Goal: Information Seeking & Learning: Learn about a topic

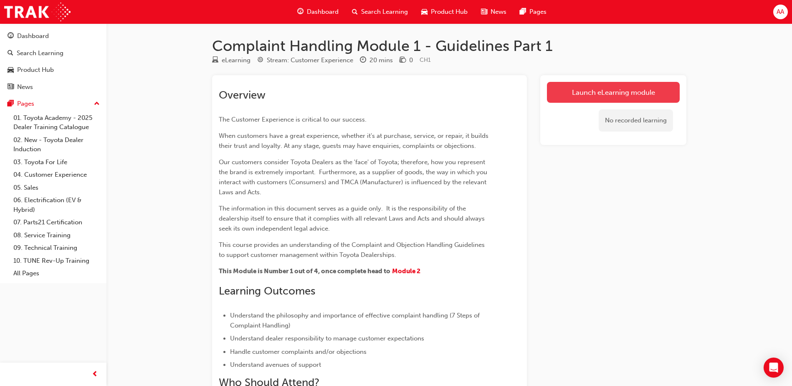
click at [553, 87] on link "Launch eLearning module" at bounding box center [613, 92] width 133 height 21
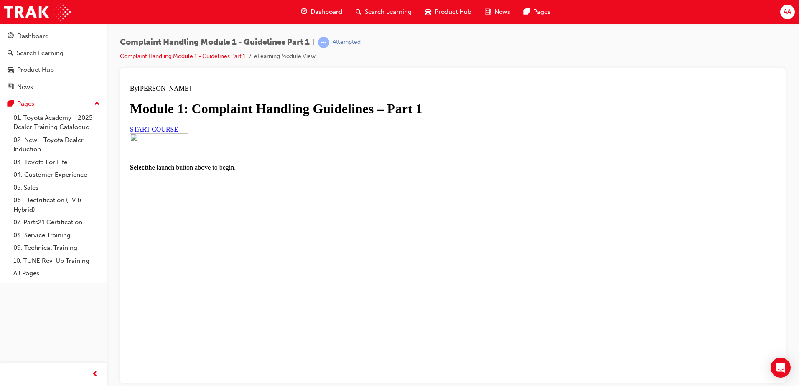
click at [178, 132] on span "START COURSE" at bounding box center [154, 128] width 48 height 7
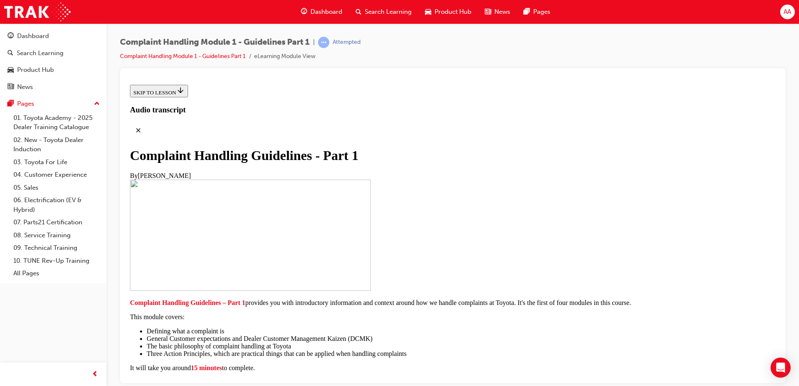
scroll to position [178, 0]
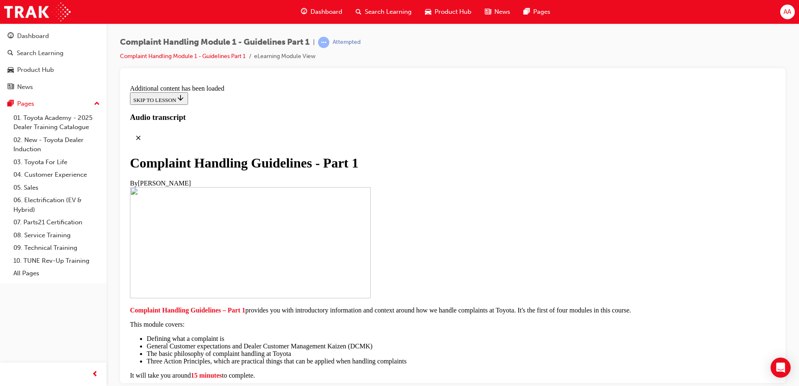
scroll to position [1736, 0]
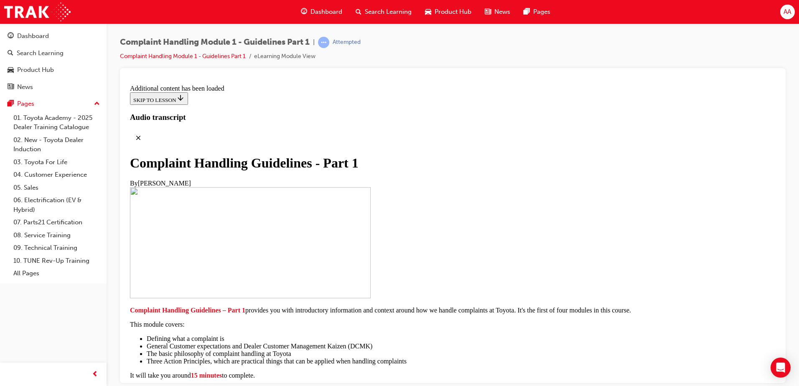
radio input "true"
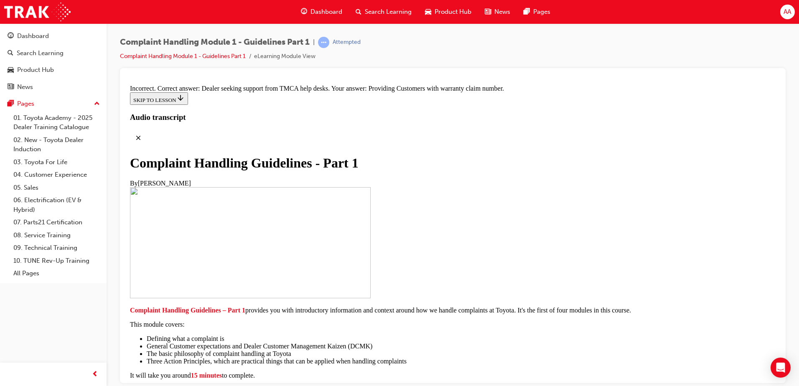
radio input "true"
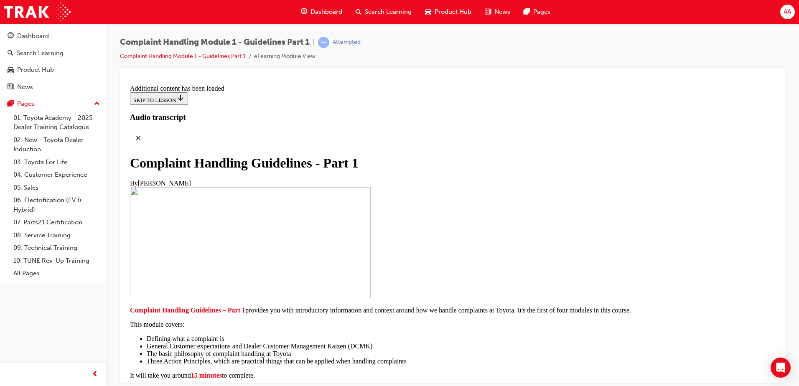
scroll to position [6154, 0]
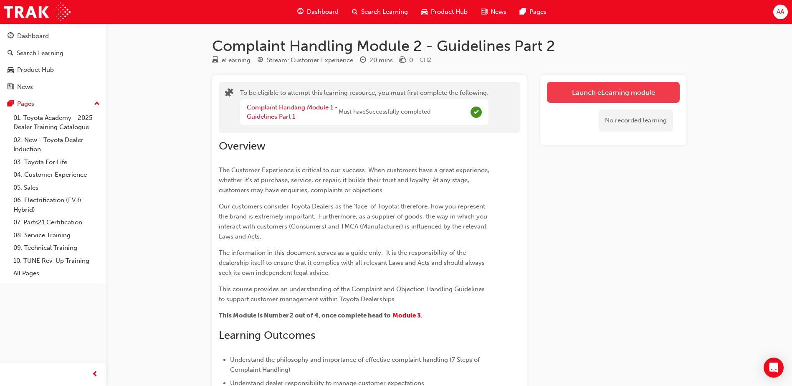
click at [606, 91] on button "Launch eLearning module" at bounding box center [613, 92] width 133 height 21
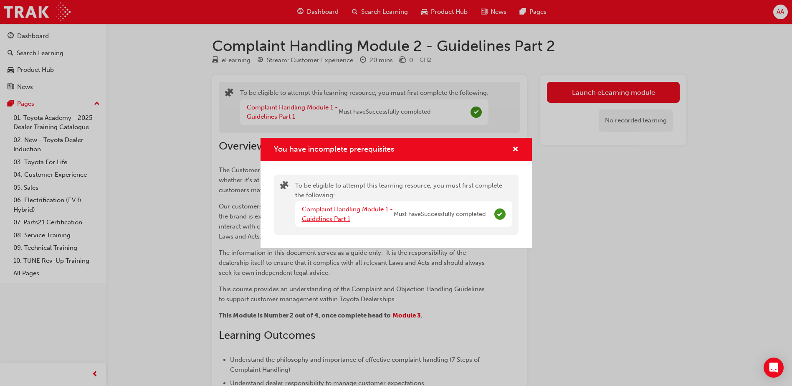
click at [319, 211] on link "Complaint Handling Module 1 - Guidelines Part 1" at bounding box center [347, 213] width 91 height 17
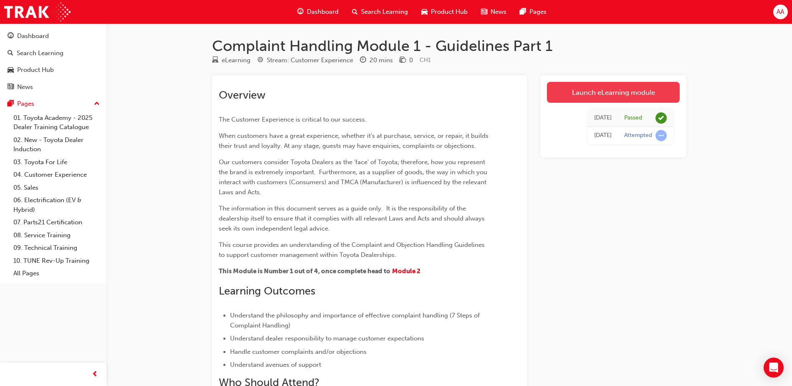
click at [605, 90] on link "Launch eLearning module" at bounding box center [613, 92] width 133 height 21
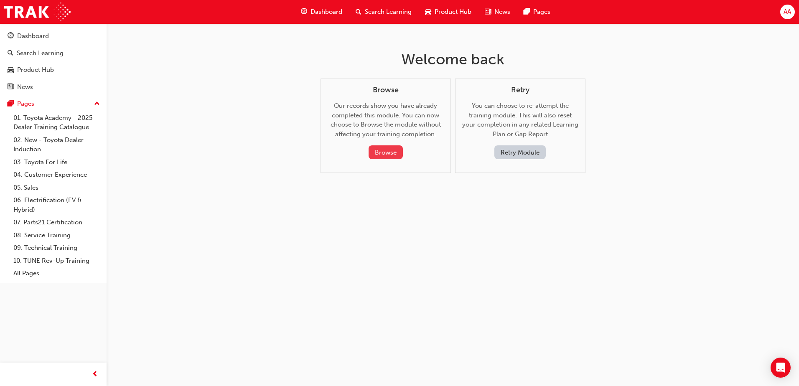
click at [386, 151] on button "Browse" at bounding box center [385, 152] width 34 height 14
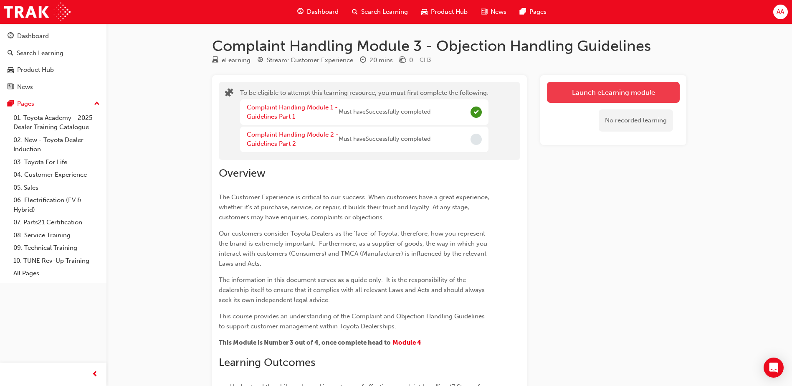
click at [617, 91] on button "Launch eLearning module" at bounding box center [613, 92] width 133 height 21
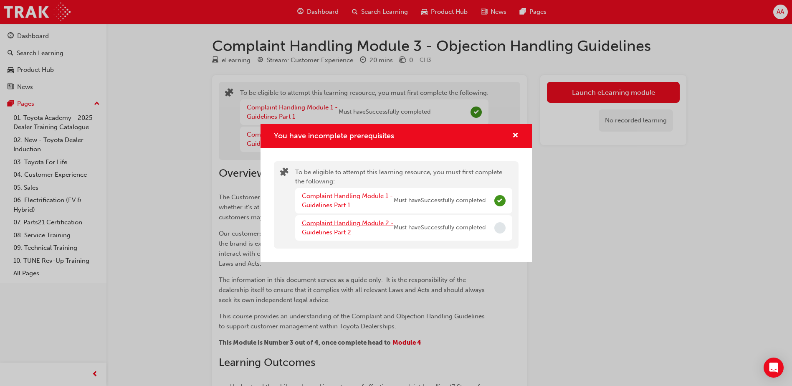
click at [328, 224] on link "Complaint Handling Module 2 - Guidelines Part 2" at bounding box center [348, 227] width 92 height 17
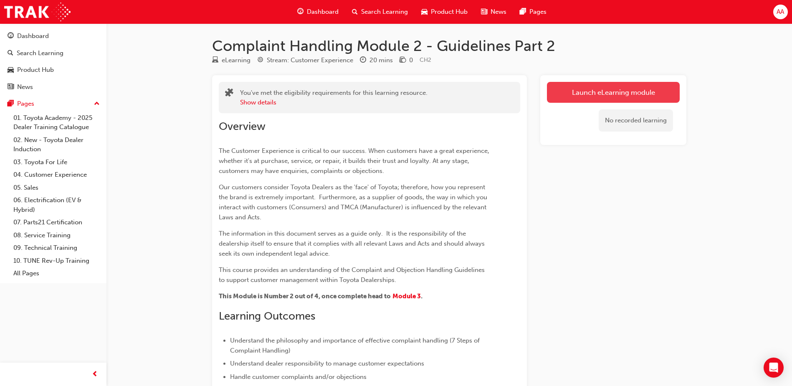
click at [583, 84] on link "Launch eLearning module" at bounding box center [613, 92] width 133 height 21
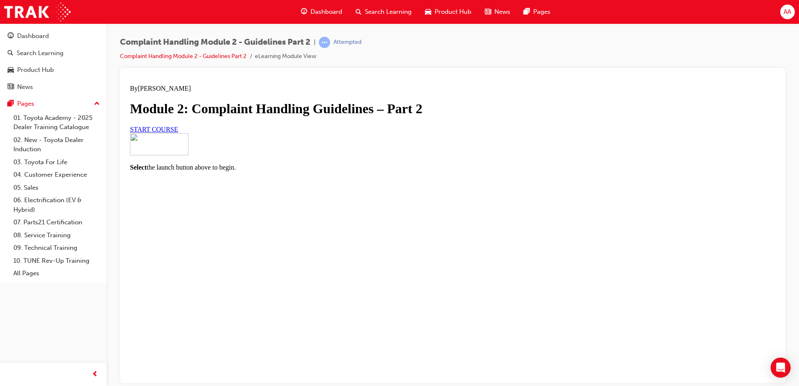
scroll to position [49, 0]
click at [178, 132] on link "START COURSE" at bounding box center [154, 128] width 48 height 7
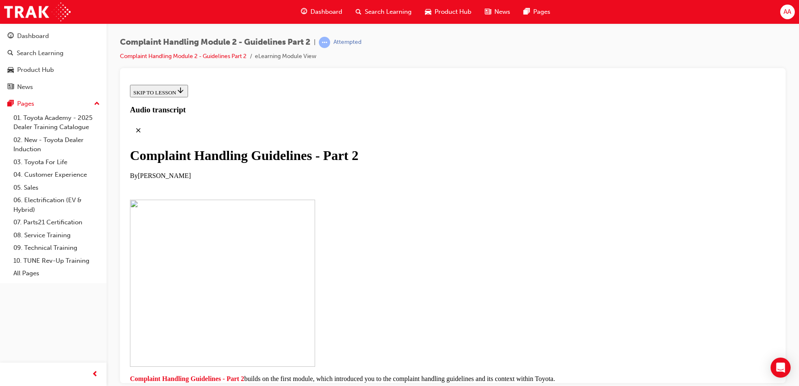
scroll to position [169, 0]
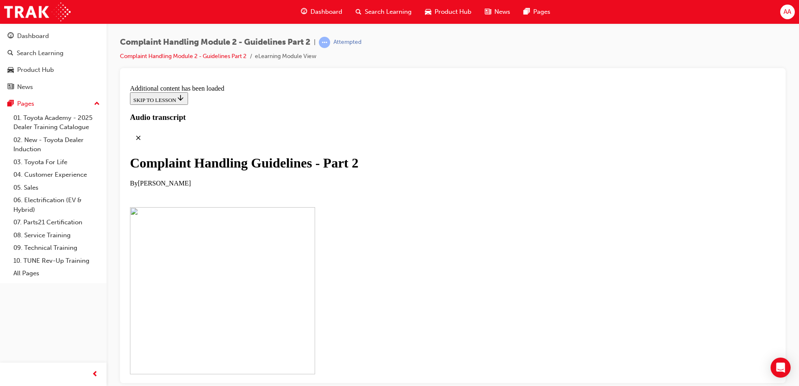
scroll to position [540, 0]
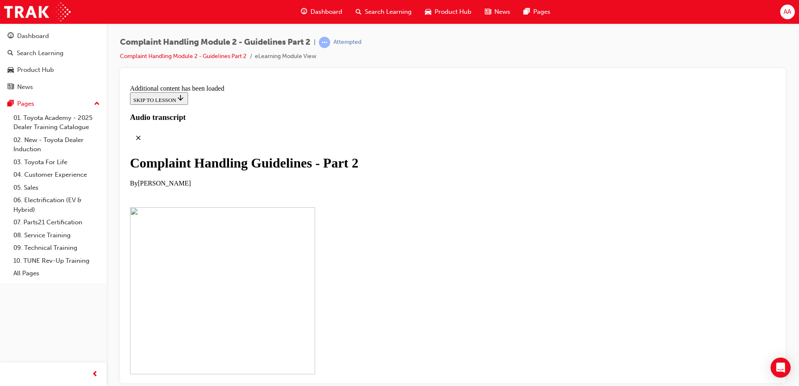
scroll to position [3021, 0]
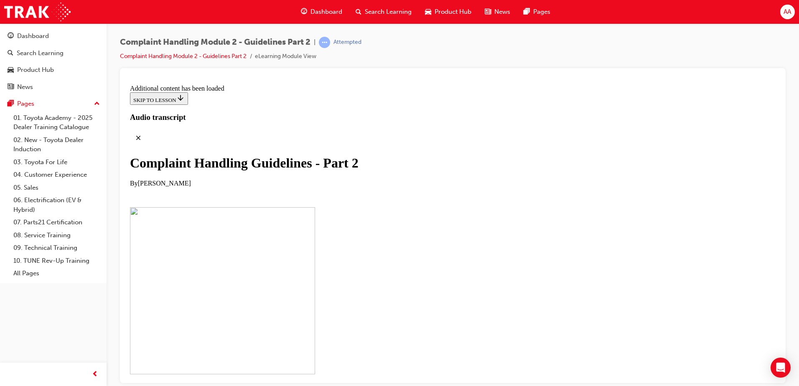
scroll to position [5445, 0]
checkbox input "true"
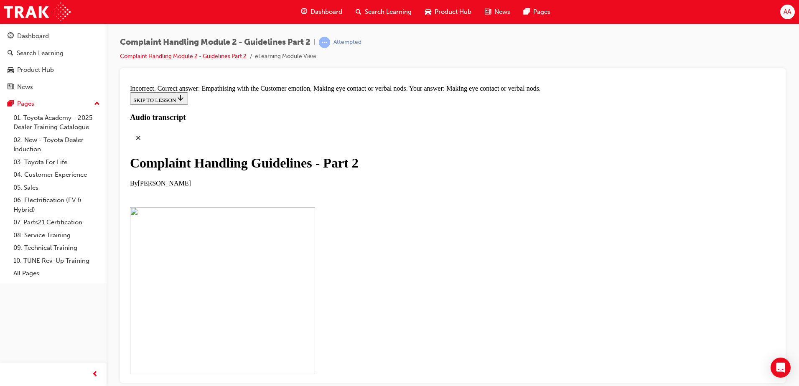
checkbox input "true"
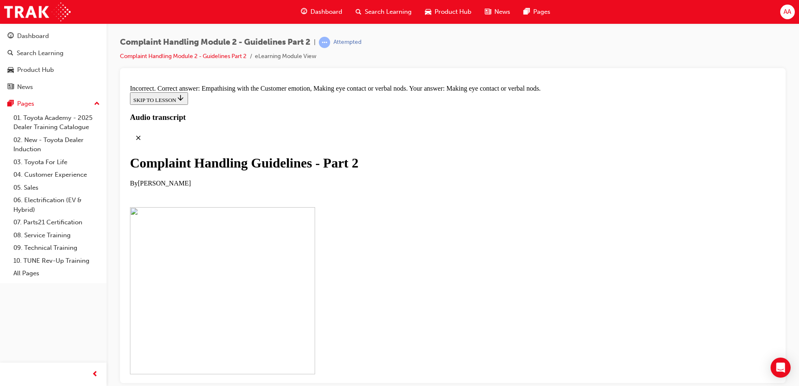
checkbox input "false"
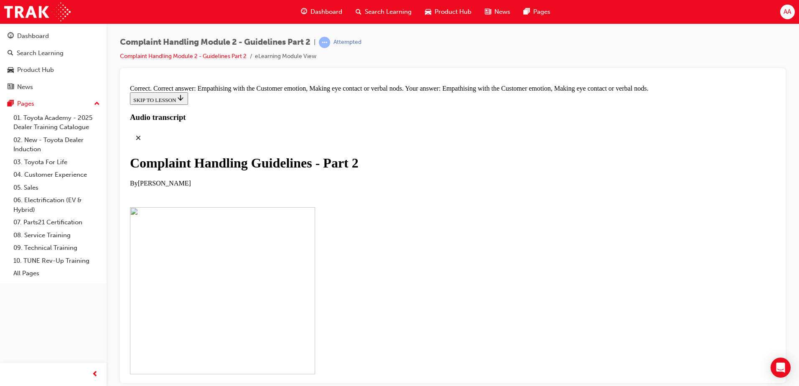
scroll to position [5747, 0]
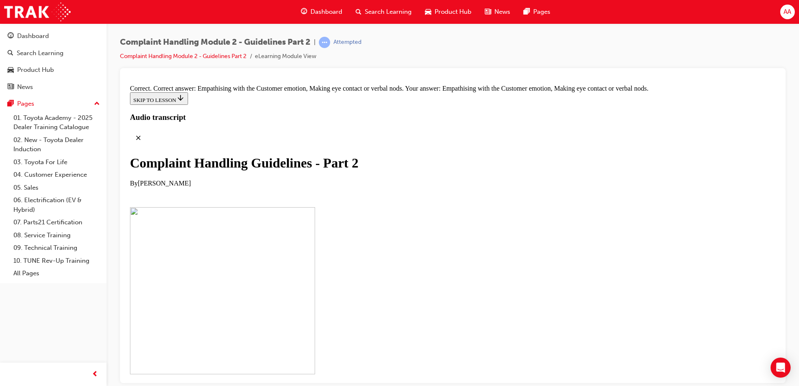
drag, startPoint x: 349, startPoint y: 320, endPoint x: 478, endPoint y: 151, distance: 212.4
drag, startPoint x: 386, startPoint y: 311, endPoint x: 542, endPoint y: 134, distance: 235.9
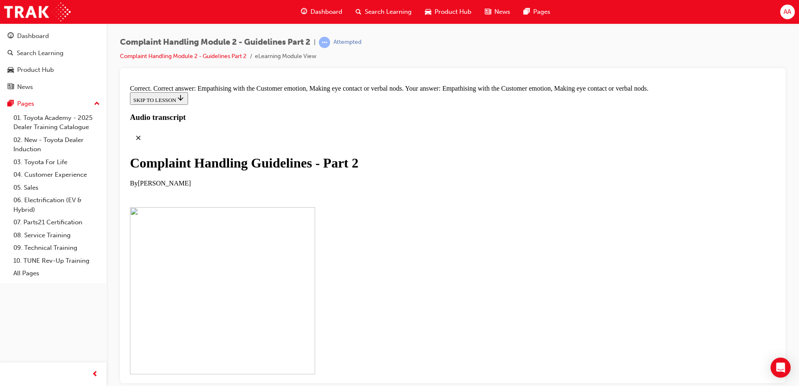
drag, startPoint x: 384, startPoint y: 309, endPoint x: 532, endPoint y: 178, distance: 197.9
drag, startPoint x: 408, startPoint y: 223, endPoint x: 525, endPoint y: 224, distance: 116.9
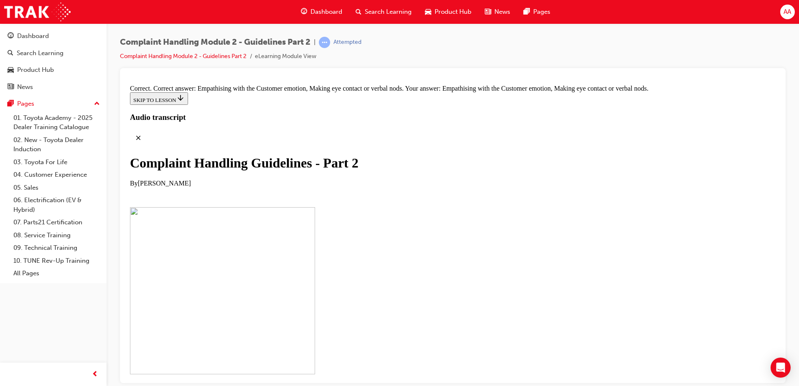
drag, startPoint x: 373, startPoint y: 361, endPoint x: 538, endPoint y: 262, distance: 191.8
drag, startPoint x: 382, startPoint y: 311, endPoint x: 526, endPoint y: 308, distance: 144.5
drag, startPoint x: 383, startPoint y: 359, endPoint x: 516, endPoint y: 353, distance: 133.0
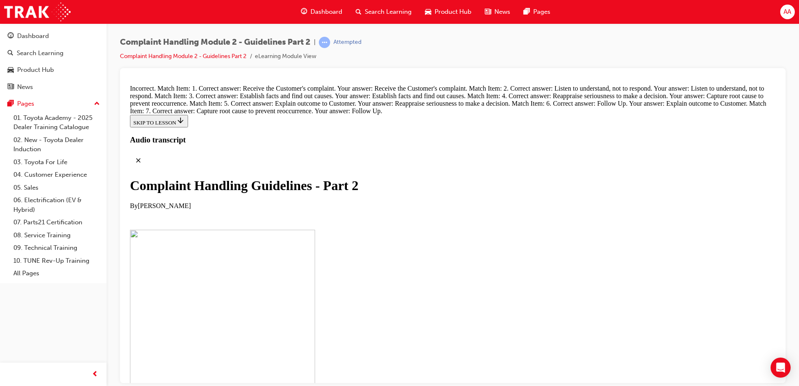
scroll to position [6044, 0]
drag, startPoint x: 326, startPoint y: 353, endPoint x: 503, endPoint y: 185, distance: 244.6
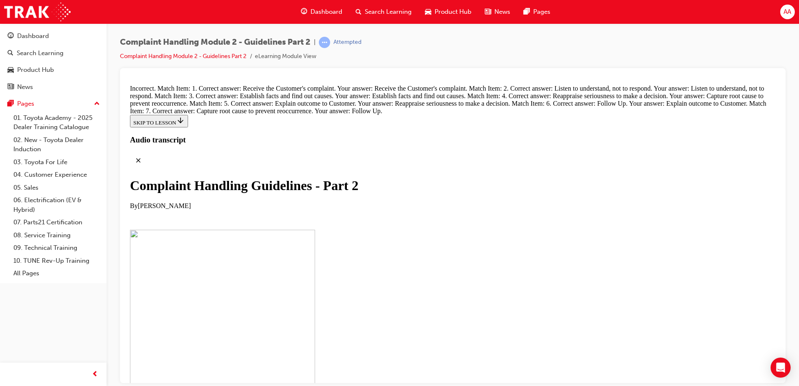
scroll to position [5859, 0]
drag, startPoint x: 378, startPoint y: 326, endPoint x: 525, endPoint y: 160, distance: 221.3
drag, startPoint x: 360, startPoint y: 361, endPoint x: 512, endPoint y: 230, distance: 200.7
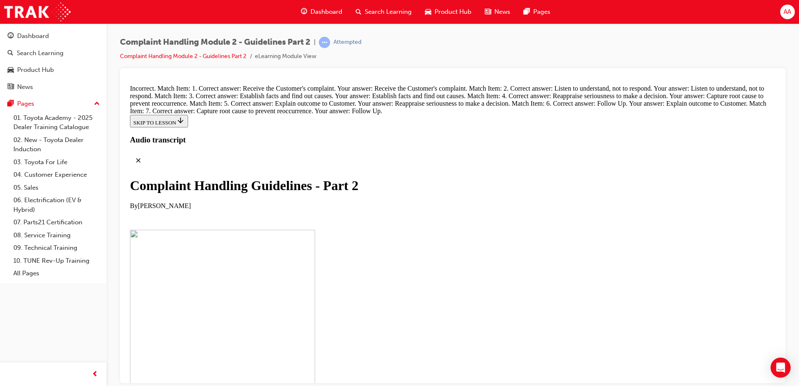
drag, startPoint x: 359, startPoint y: 374, endPoint x: 507, endPoint y: 241, distance: 199.6
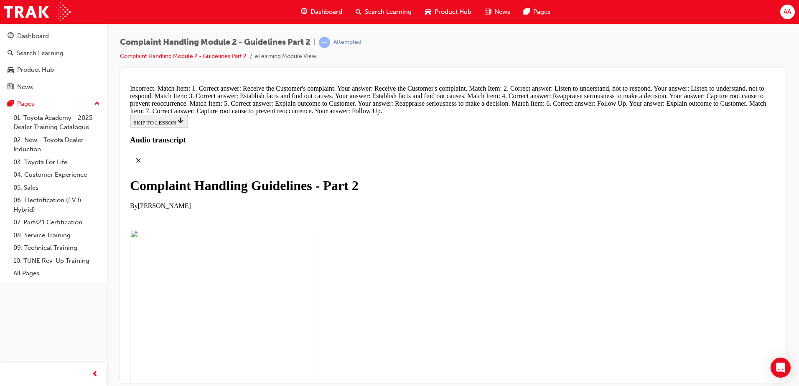
drag, startPoint x: 363, startPoint y: 274, endPoint x: 510, endPoint y: 188, distance: 170.5
drag, startPoint x: 362, startPoint y: 279, endPoint x: 391, endPoint y: 286, distance: 29.5
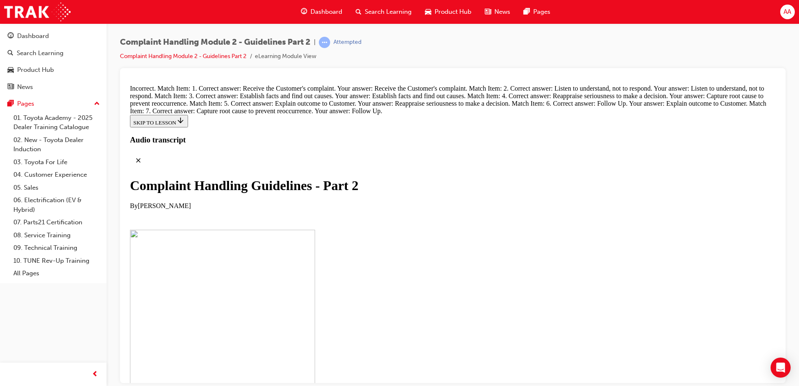
scroll to position [5823, 0]
drag, startPoint x: 380, startPoint y: 278, endPoint x: 395, endPoint y: 146, distance: 132.3
drag, startPoint x: 366, startPoint y: 275, endPoint x: 396, endPoint y: 155, distance: 123.4
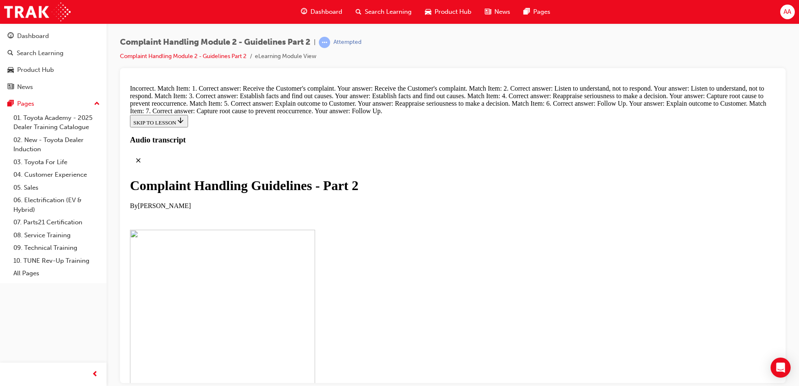
scroll to position [6032, 0]
drag, startPoint x: 380, startPoint y: 321, endPoint x: 489, endPoint y: 317, distance: 109.9
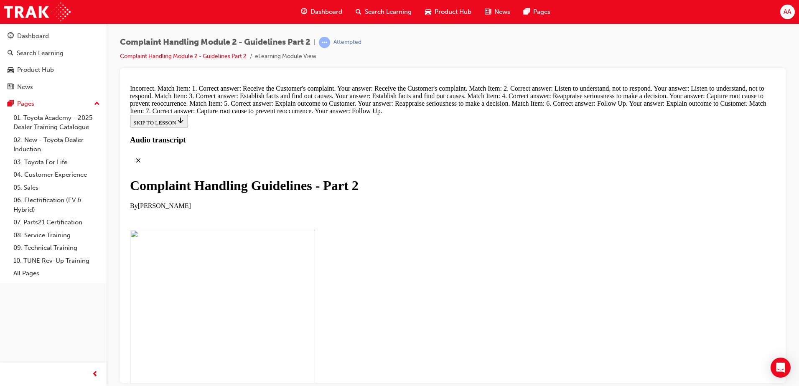
drag, startPoint x: 398, startPoint y: 187, endPoint x: 460, endPoint y: 186, distance: 62.2
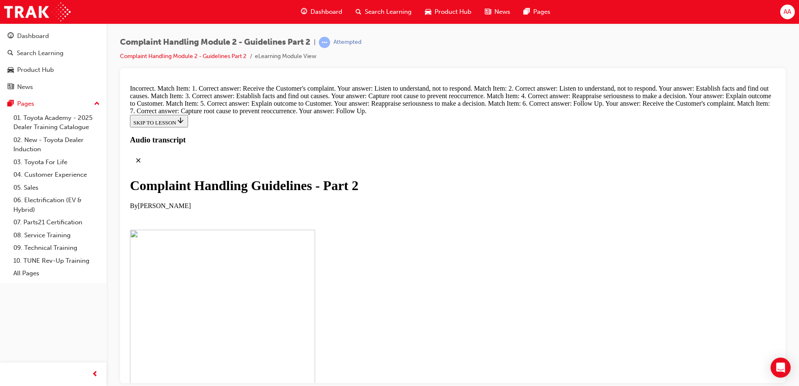
scroll to position [5948, 0]
drag, startPoint x: 377, startPoint y: 240, endPoint x: 462, endPoint y: -20, distance: 273.9
drag, startPoint x: 412, startPoint y: 259, endPoint x: 500, endPoint y: 212, distance: 99.8
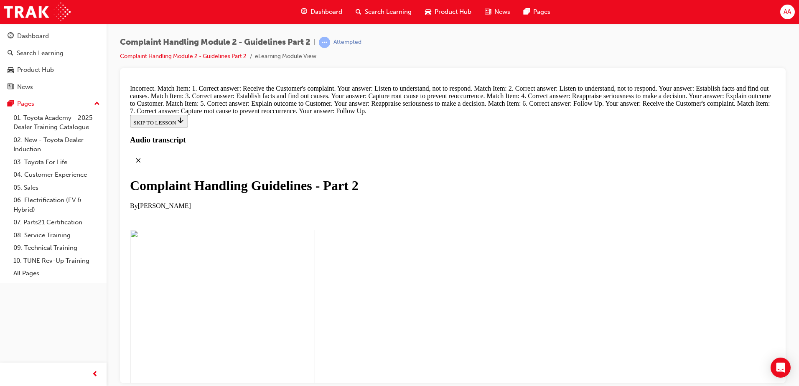
drag, startPoint x: 373, startPoint y: 178, endPoint x: 510, endPoint y: 181, distance: 137.9
drag, startPoint x: 410, startPoint y: 223, endPoint x: 495, endPoint y: 222, distance: 84.8
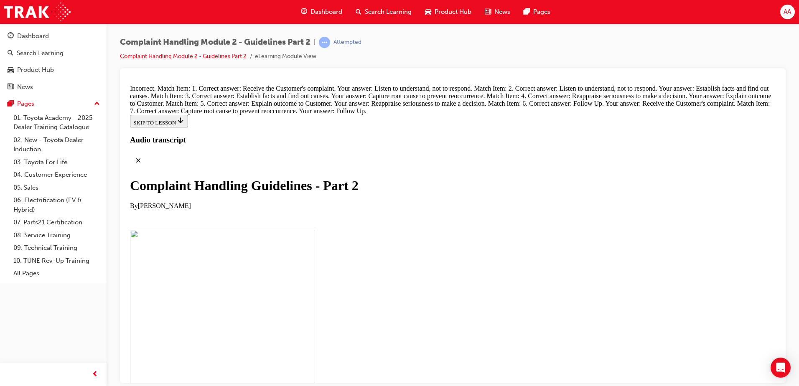
drag, startPoint x: 391, startPoint y: 175, endPoint x: 488, endPoint y: 170, distance: 97.8
drag, startPoint x: 397, startPoint y: 308, endPoint x: 435, endPoint y: 223, distance: 92.5
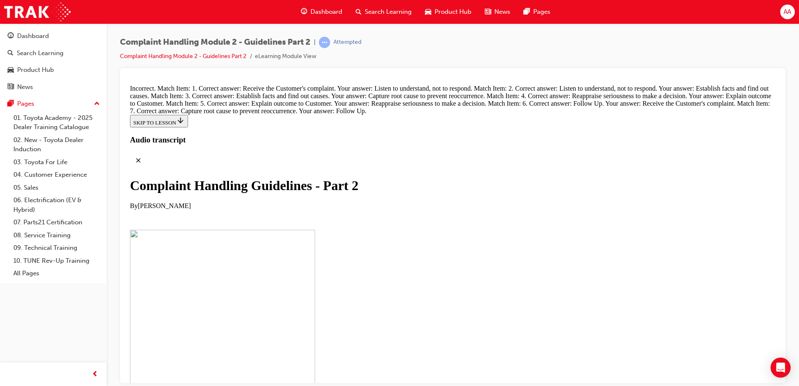
drag, startPoint x: 395, startPoint y: 275, endPoint x: 454, endPoint y: 272, distance: 59.4
drag, startPoint x: 392, startPoint y: 308, endPoint x: 461, endPoint y: 308, distance: 69.3
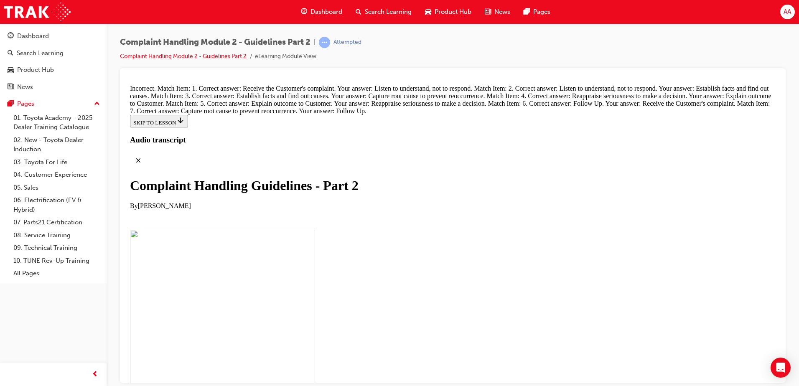
drag, startPoint x: 368, startPoint y: 291, endPoint x: 512, endPoint y: 152, distance: 200.9
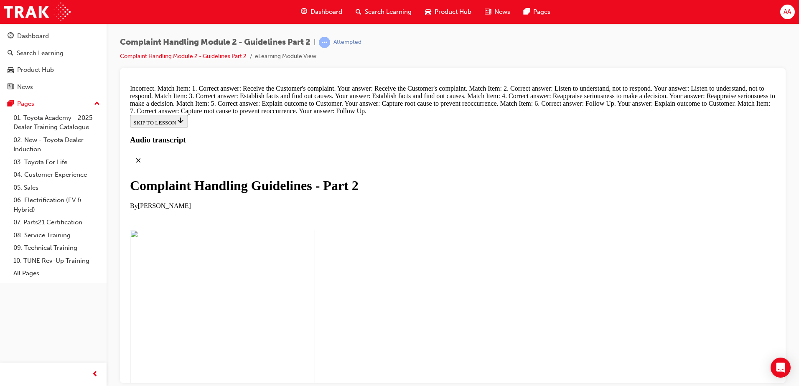
drag, startPoint x: 378, startPoint y: 197, endPoint x: 436, endPoint y: 195, distance: 57.7
drag, startPoint x: 358, startPoint y: 332, endPoint x: 400, endPoint y: 254, distance: 88.6
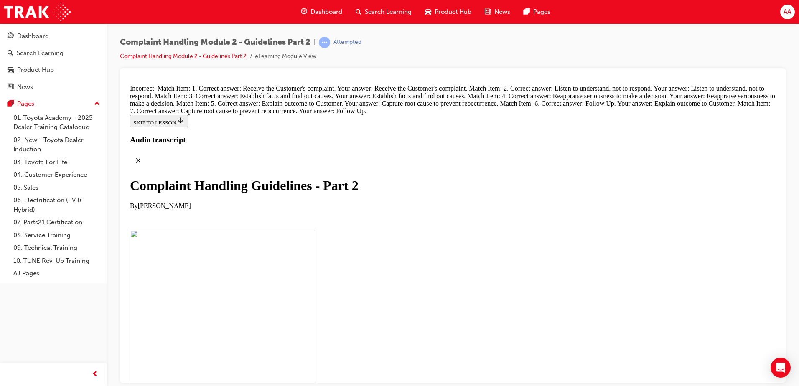
scroll to position [5901, 0]
drag, startPoint x: 363, startPoint y: 283, endPoint x: 444, endPoint y: 181, distance: 129.7
drag, startPoint x: 363, startPoint y: 249, endPoint x: 397, endPoint y: 248, distance: 34.3
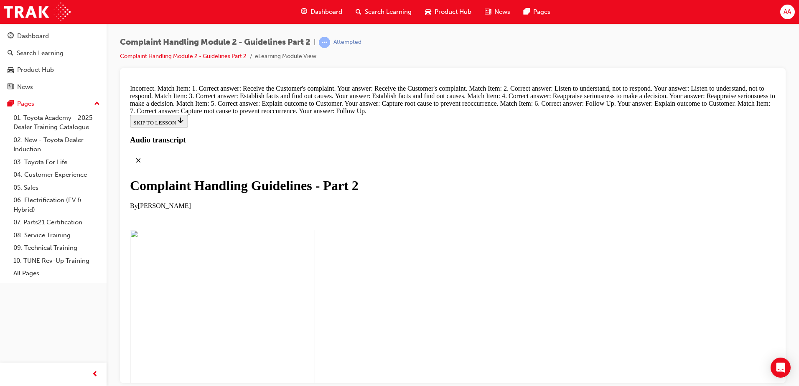
drag, startPoint x: 356, startPoint y: 328, endPoint x: 384, endPoint y: 285, distance: 51.4
drag, startPoint x: 380, startPoint y: 325, endPoint x: 437, endPoint y: 322, distance: 56.9
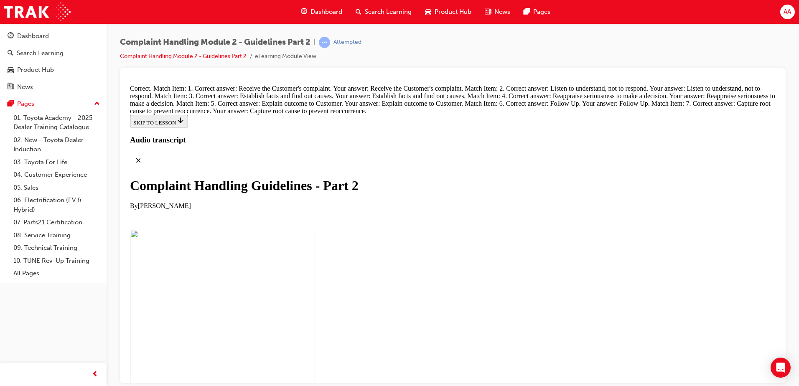
scroll to position [6277, 0]
radio input "true"
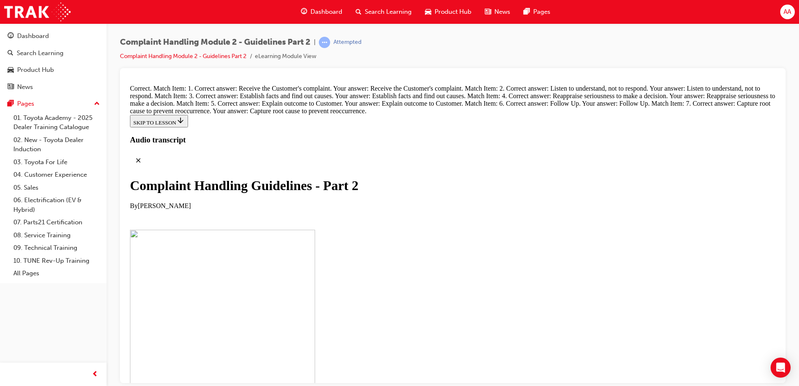
scroll to position [6280, 0]
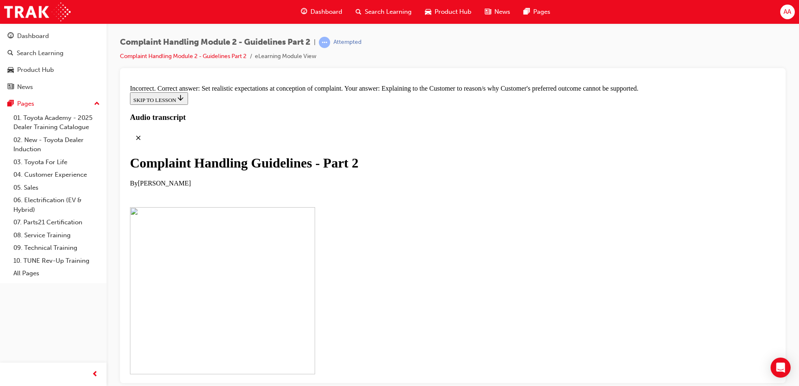
radio input "true"
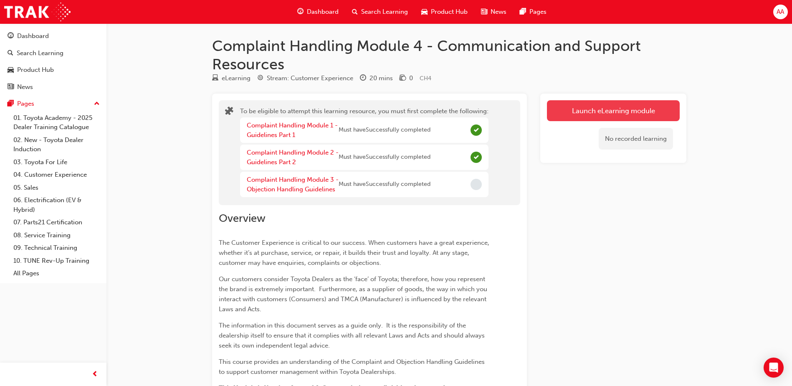
click at [601, 115] on button "Launch eLearning module" at bounding box center [613, 110] width 133 height 21
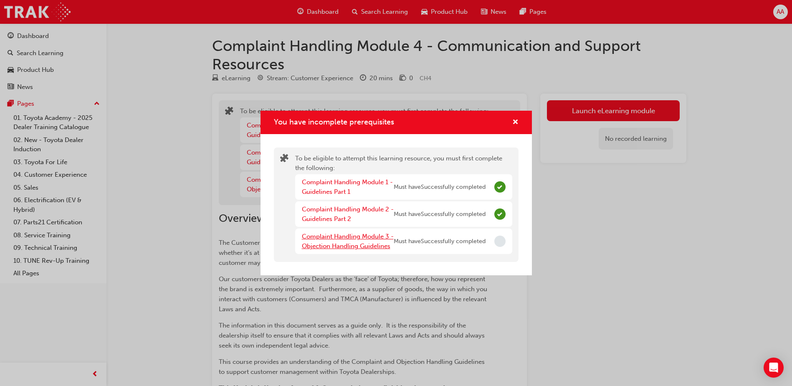
click at [330, 242] on link "Complaint Handling Module 3 - Objection Handling Guidelines" at bounding box center [348, 241] width 92 height 17
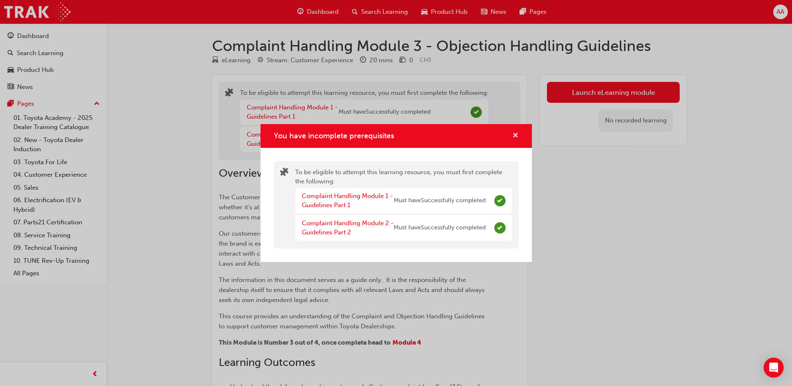
click at [517, 136] on span "cross-icon" at bounding box center [515, 136] width 6 height 8
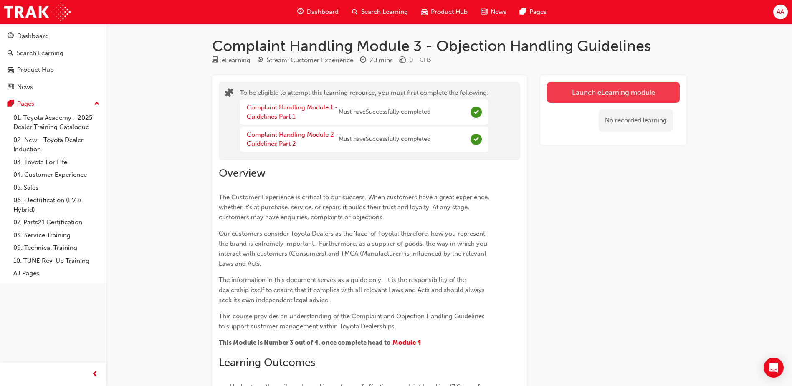
click at [573, 97] on button "Launch eLearning module" at bounding box center [613, 92] width 133 height 21
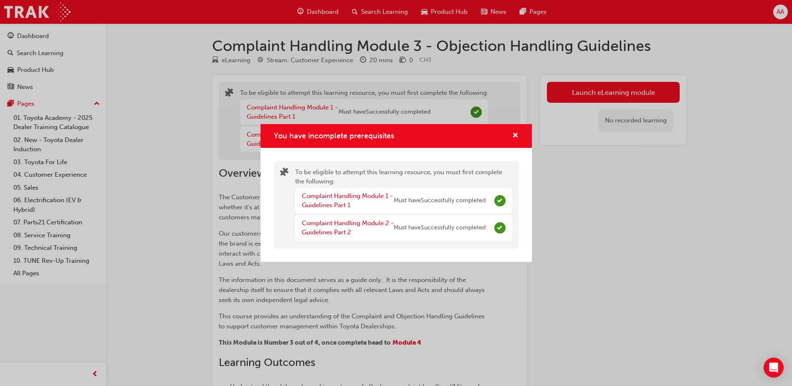
click at [434, 199] on span "Must have Successfully completed" at bounding box center [440, 201] width 92 height 10
click at [319, 206] on link "Complaint Handling Module 1 - Guidelines Part 1" at bounding box center [347, 200] width 91 height 17
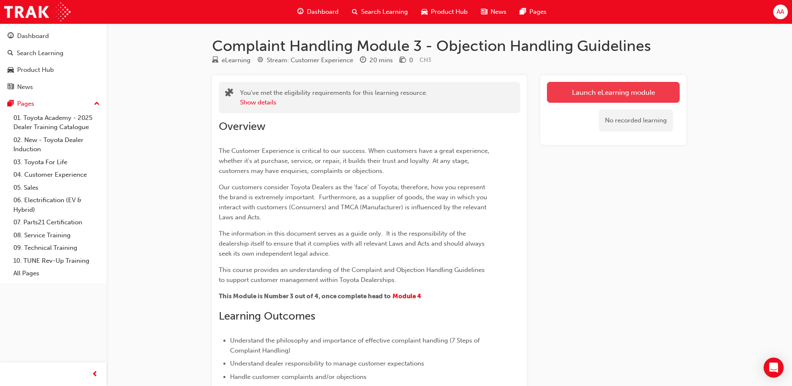
click at [621, 89] on link "Launch eLearning module" at bounding box center [613, 92] width 133 height 21
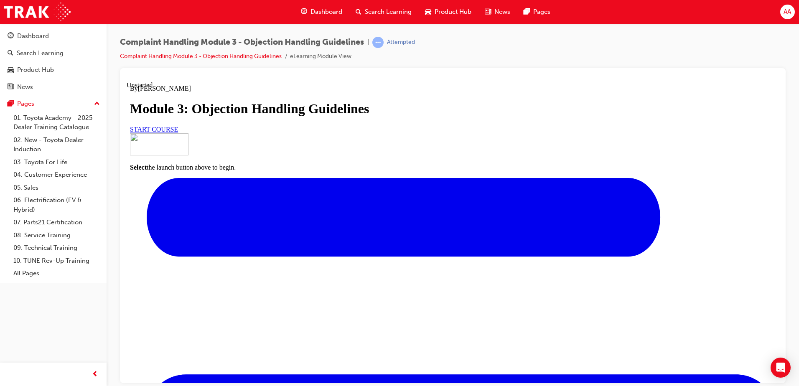
scroll to position [70, 0]
click at [178, 132] on span "START COURSE" at bounding box center [154, 128] width 48 height 7
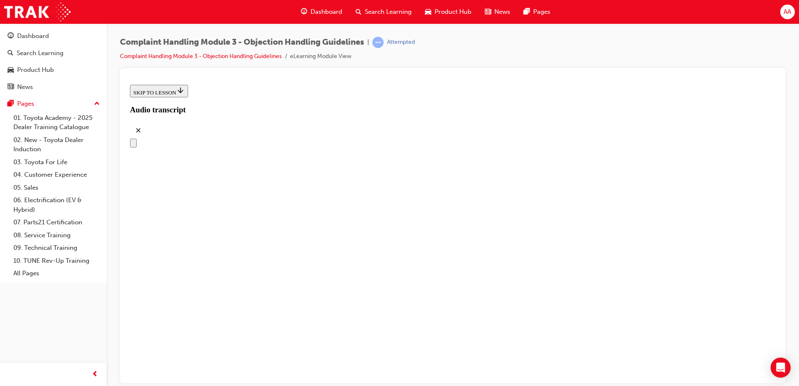
scroll to position [117, 0]
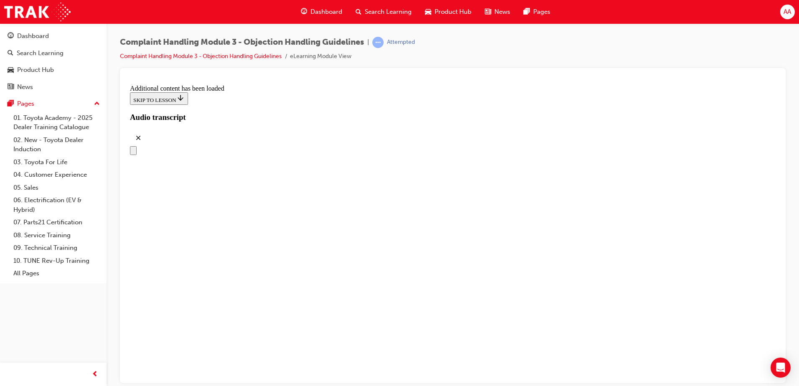
scroll to position [2486, 0]
drag, startPoint x: 394, startPoint y: 311, endPoint x: 543, endPoint y: 136, distance: 229.6
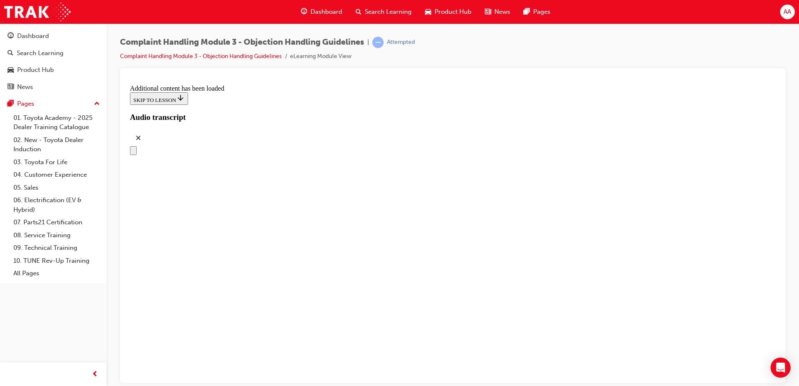
drag, startPoint x: 393, startPoint y: 307, endPoint x: 435, endPoint y: 307, distance: 42.2
drag, startPoint x: 394, startPoint y: 263, endPoint x: 444, endPoint y: 169, distance: 107.1
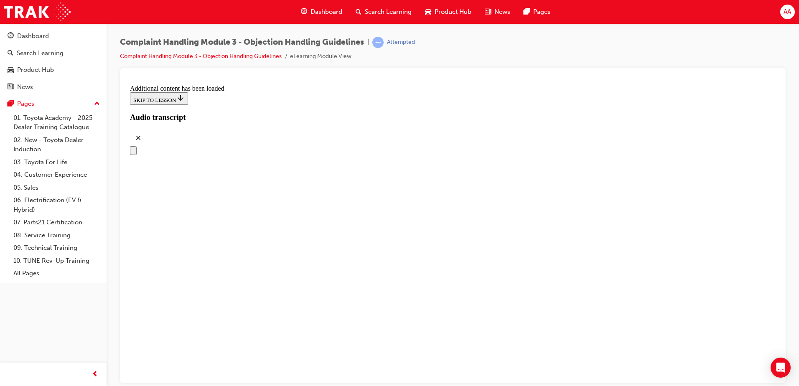
drag, startPoint x: 381, startPoint y: 223, endPoint x: 442, endPoint y: 223, distance: 60.6
drag, startPoint x: 408, startPoint y: 251, endPoint x: 466, endPoint y: 257, distance: 58.4
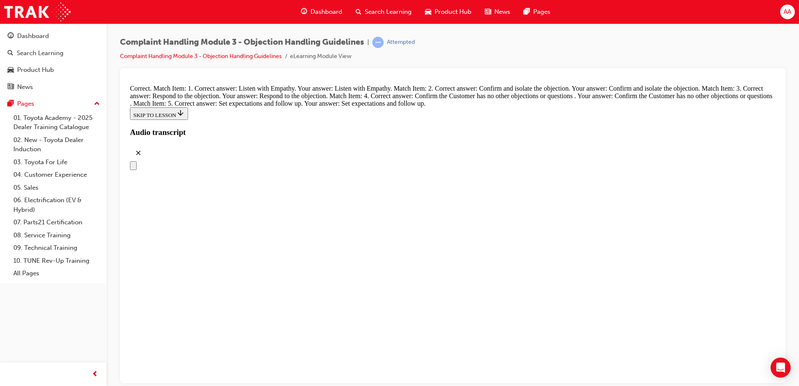
scroll to position [3617, 0]
radio input "true"
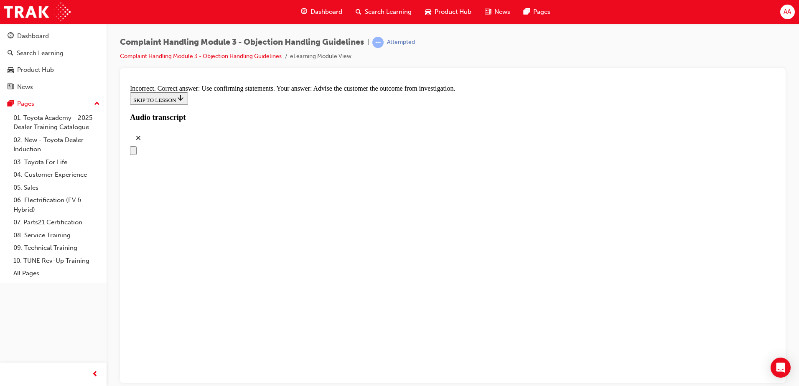
scroll to position [3700, 0]
radio input "true"
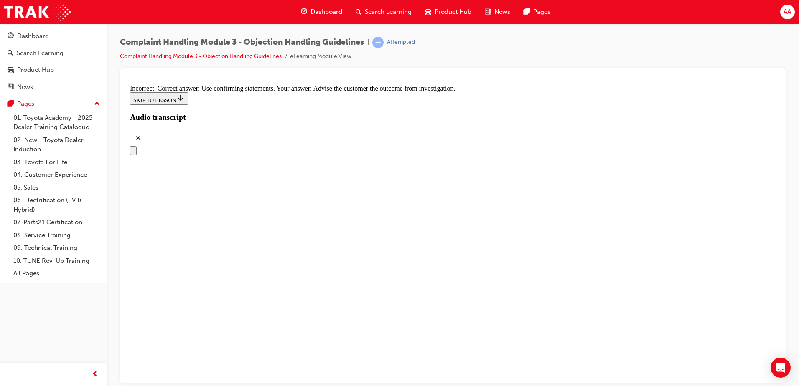
radio input "true"
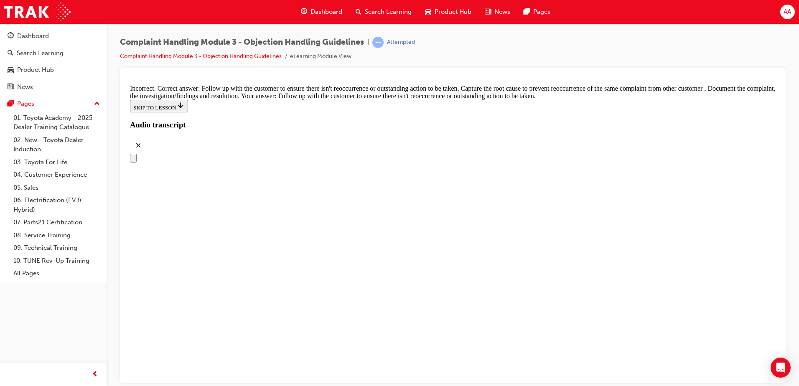
checkbox input "false"
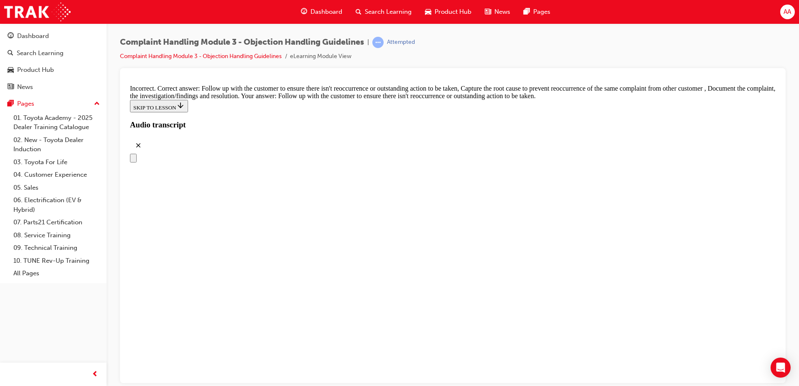
checkbox input "false"
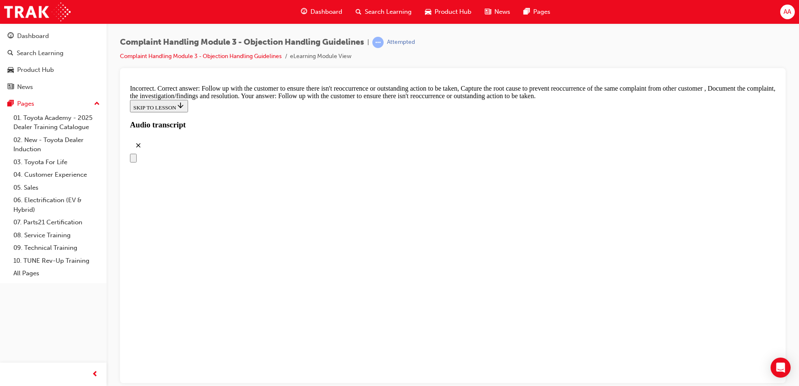
checkbox input "true"
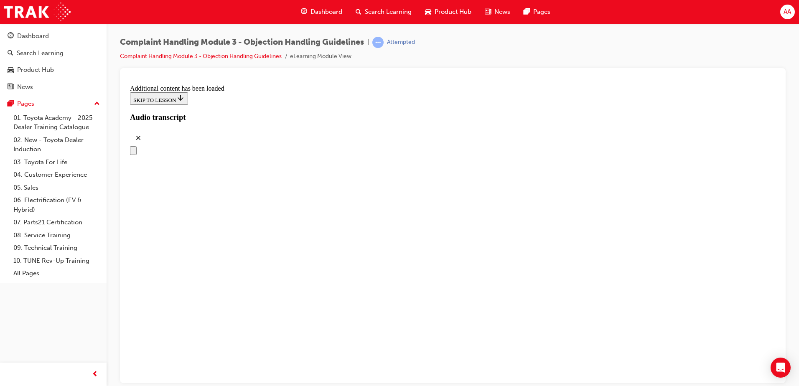
scroll to position [4722, 0]
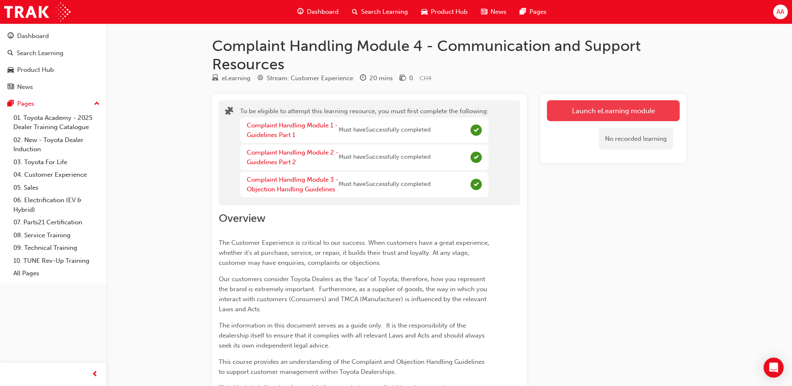
click at [583, 111] on button "Launch eLearning module" at bounding box center [613, 110] width 133 height 21
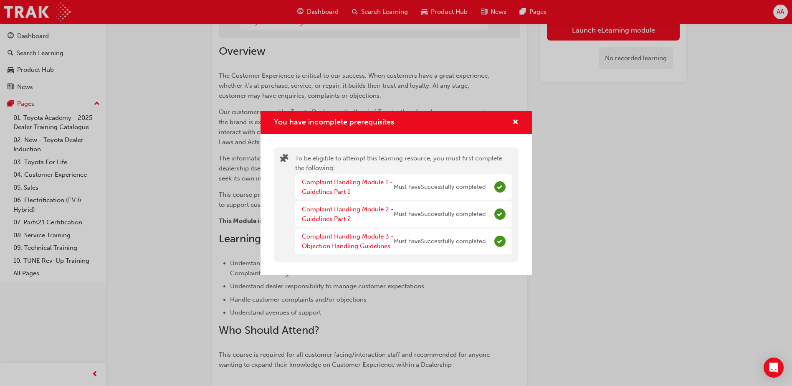
scroll to position [209, 0]
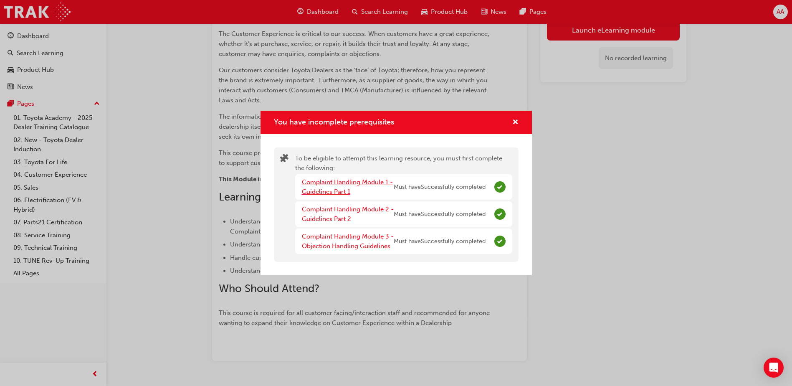
click at [334, 192] on link "Complaint Handling Module 1 - Guidelines Part 1" at bounding box center [347, 186] width 91 height 17
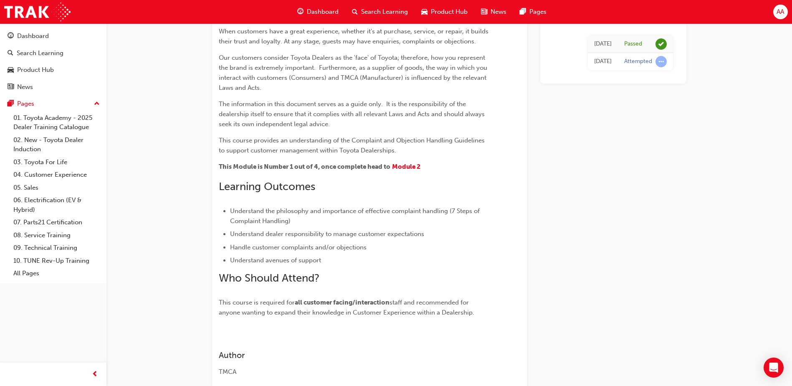
scroll to position [86, 0]
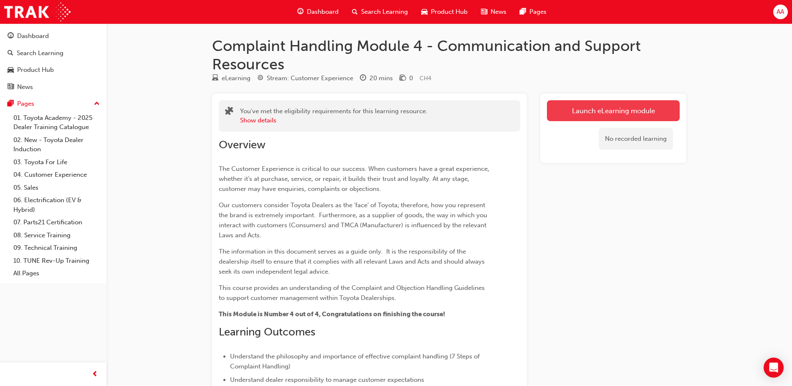
click at [597, 107] on link "Launch eLearning module" at bounding box center [613, 110] width 133 height 21
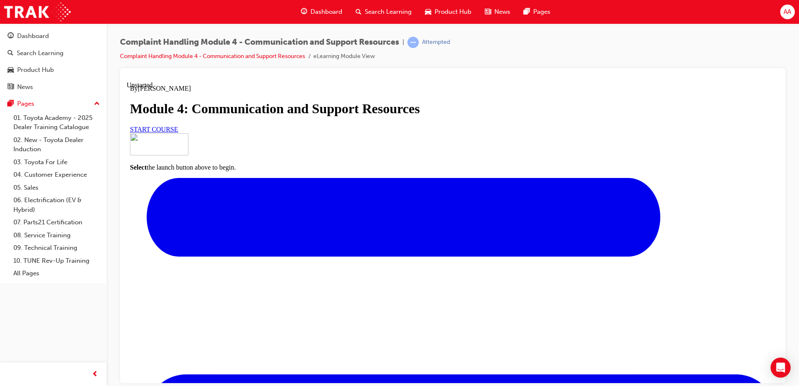
scroll to position [94, 0]
click at [178, 132] on link "START COURSE" at bounding box center [154, 128] width 48 height 7
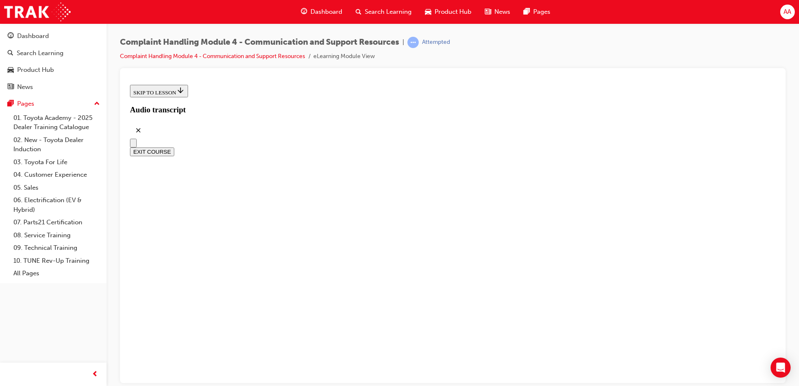
scroll to position [238, 0]
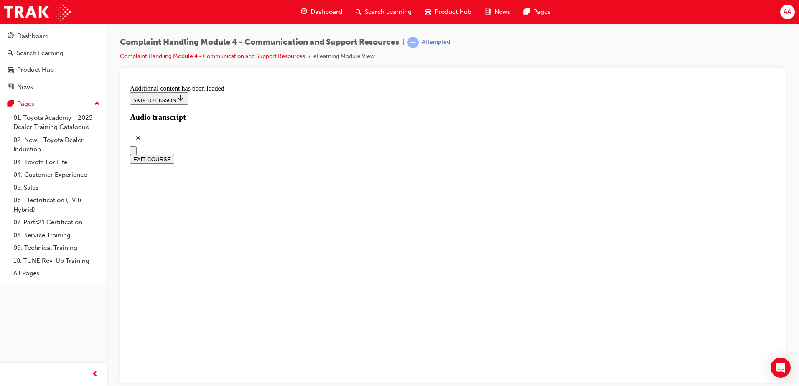
scroll to position [2649, 0]
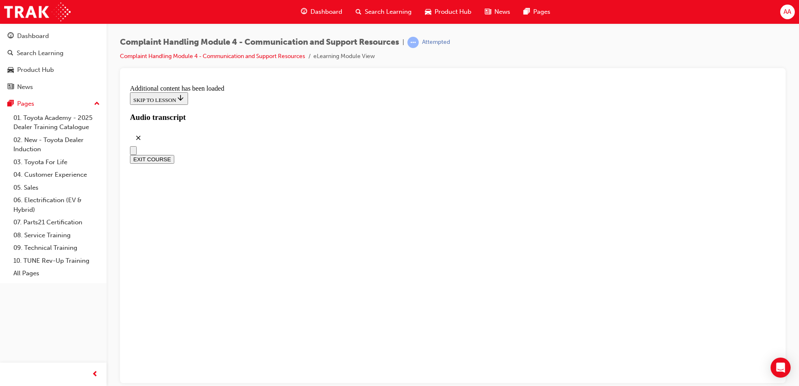
scroll to position [4632, 0]
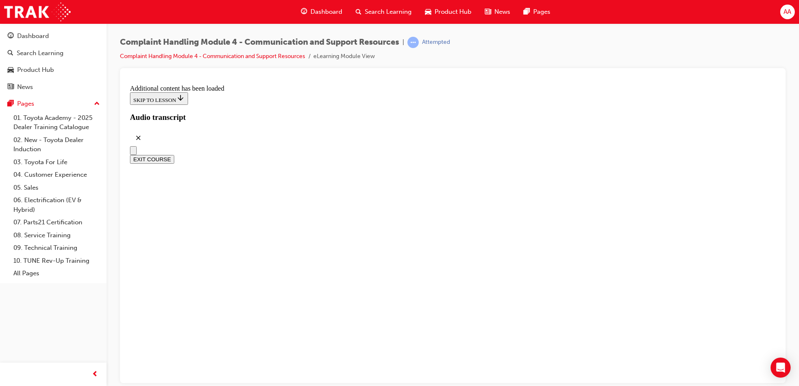
radio input "true"
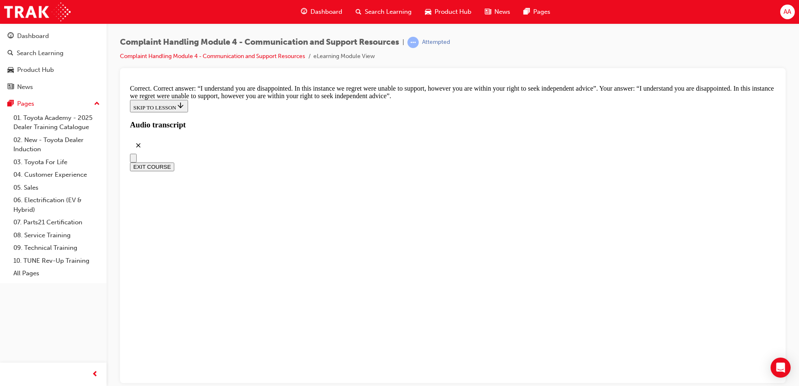
scroll to position [5469, 0]
checkbox input "true"
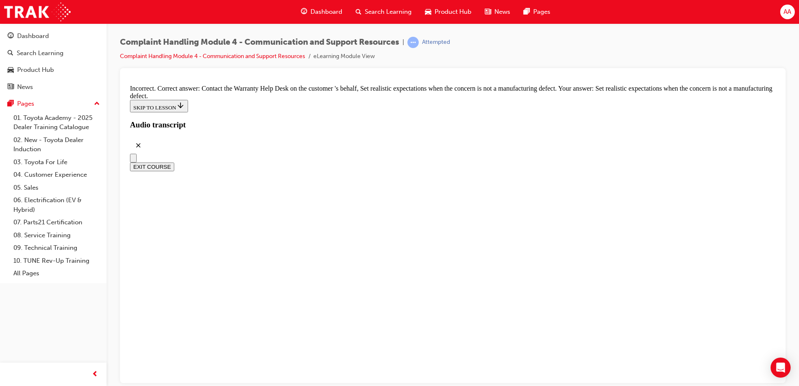
scroll to position [5511, 0]
checkbox input "true"
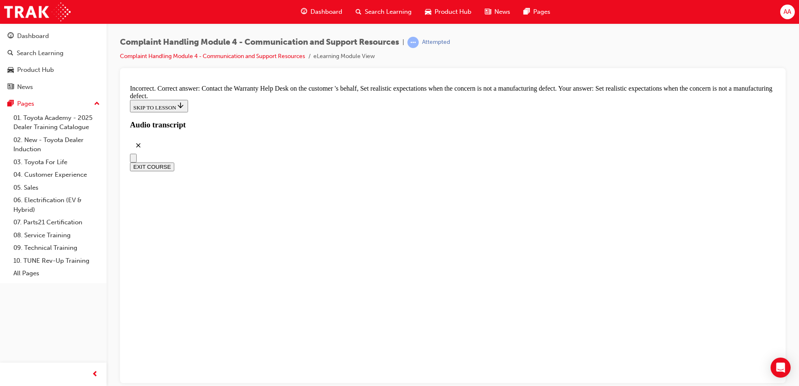
checkbox input "false"
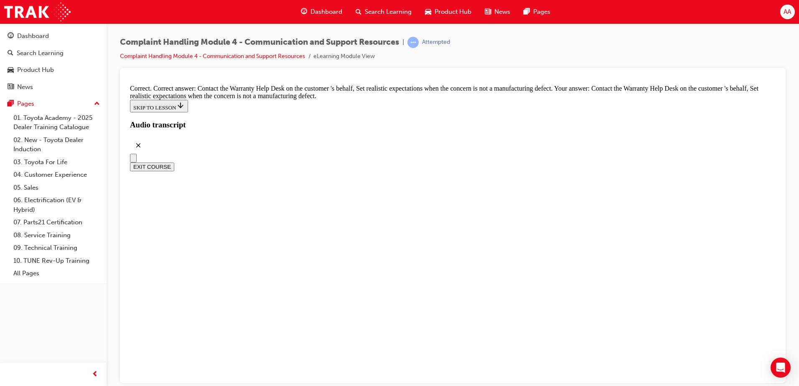
checkbox input "true"
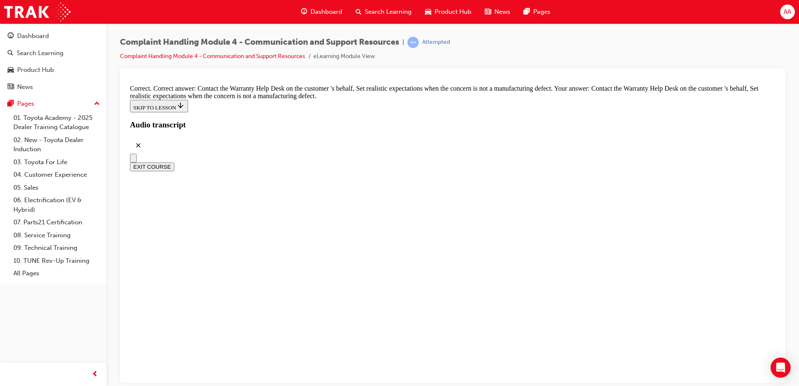
checkbox input "true"
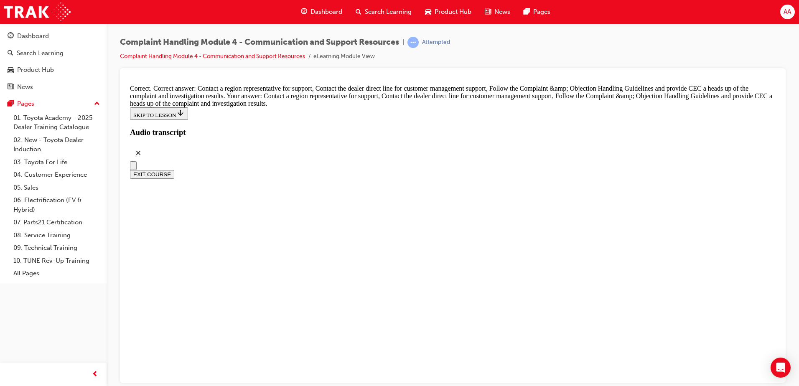
scroll to position [6137, 0]
radio input "true"
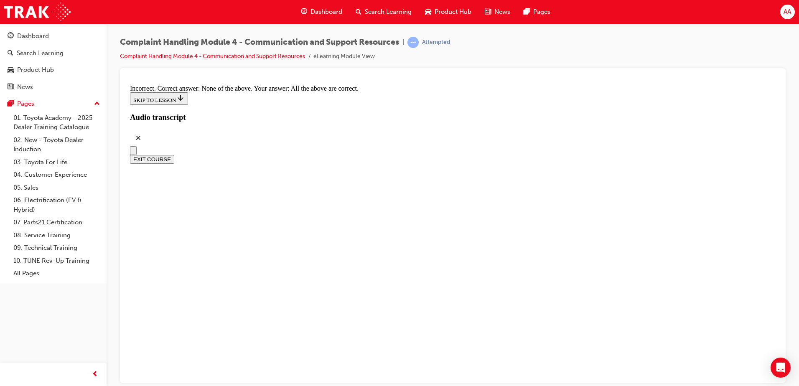
scroll to position [6228, 0]
radio input "true"
